Goal: Task Accomplishment & Management: Manage account settings

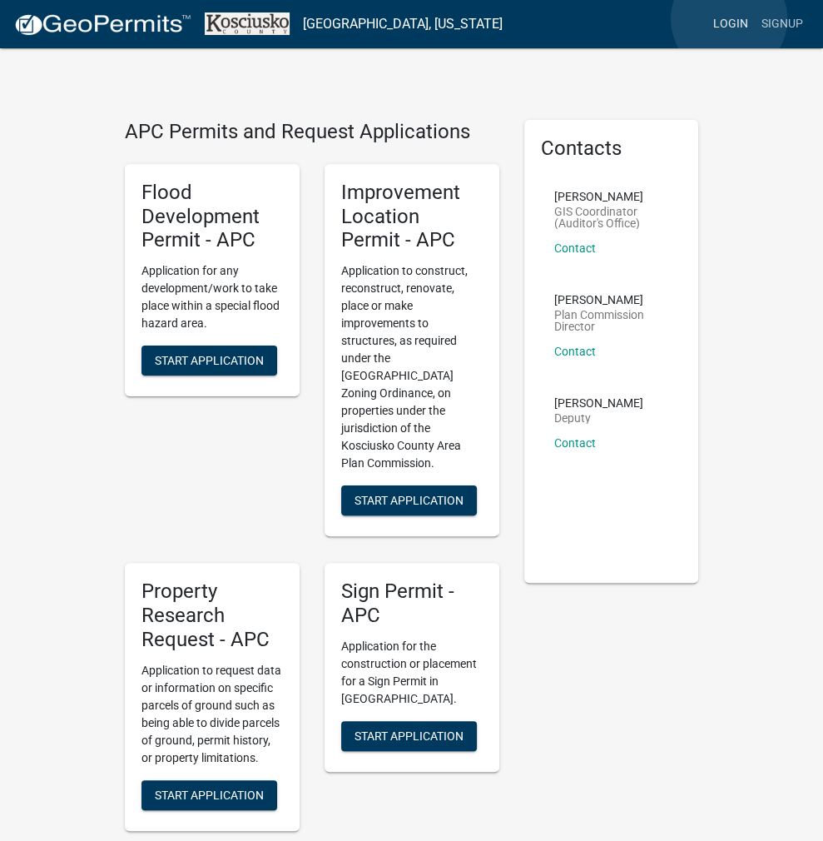
click at [729, 19] on link "Login" at bounding box center [731, 24] width 48 height 32
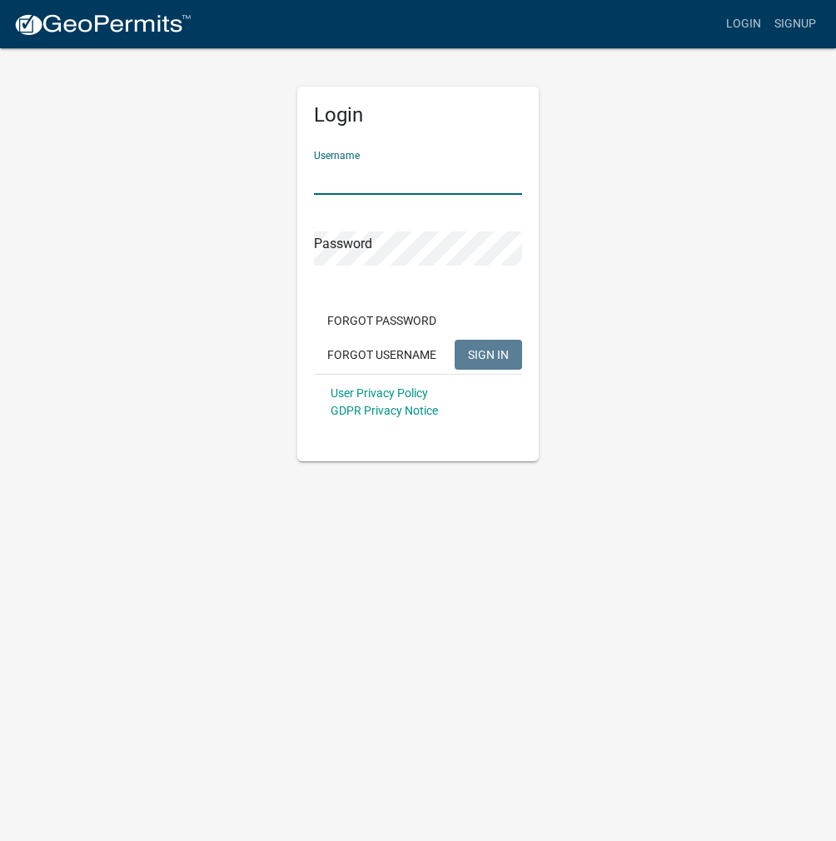
click at [425, 177] on input "Username" at bounding box center [418, 178] width 208 height 34
type input "kosplanning"
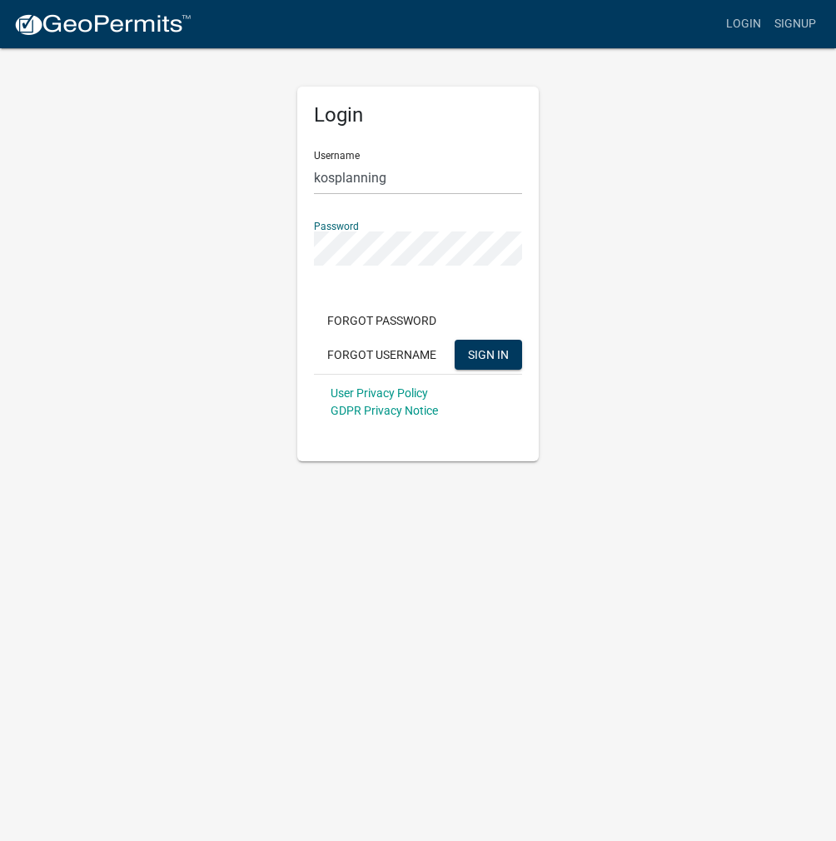
click at [455, 340] on button "SIGN IN" at bounding box center [488, 355] width 67 height 30
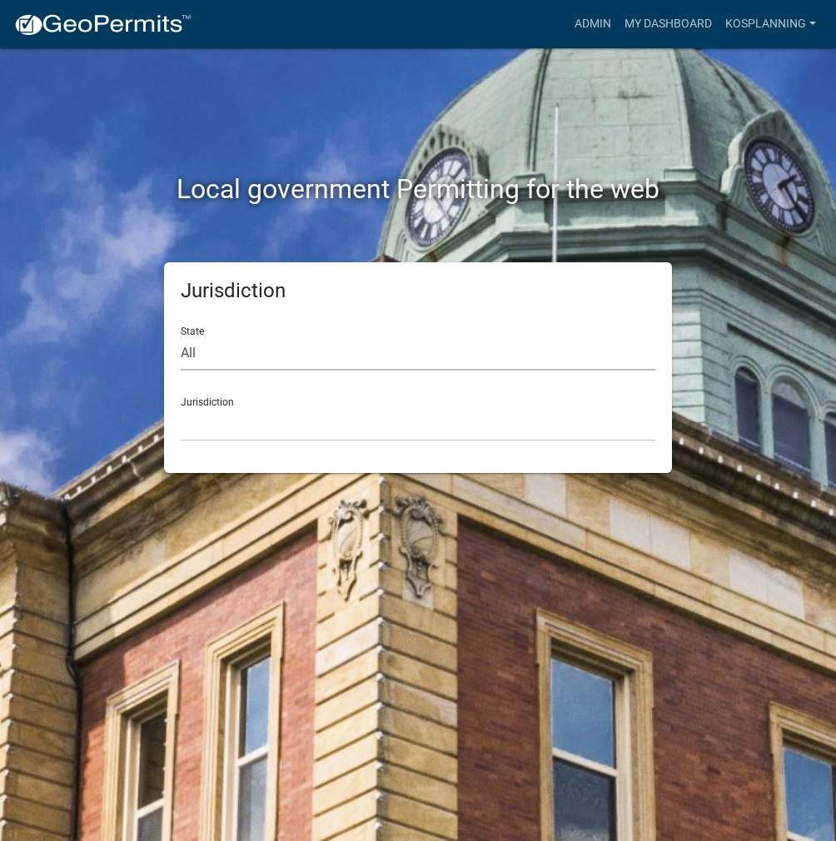
click at [550, 364] on select "All [US_STATE] [US_STATE] [US_STATE] [US_STATE] [US_STATE] [US_STATE] [US_STATE…" at bounding box center [418, 353] width 475 height 34
select select "[US_STATE]"
click at [181, 336] on select "All [US_STATE] [US_STATE] [US_STATE] [US_STATE] [US_STATE] [US_STATE] [US_STATE…" at bounding box center [418, 353] width 475 height 34
click at [433, 416] on select "City of [GEOGRAPHIC_DATA], [US_STATE] City of [GEOGRAPHIC_DATA], [US_STATE] Cit…" at bounding box center [418, 424] width 475 height 34
